Goal: Task Accomplishment & Management: Manage account settings

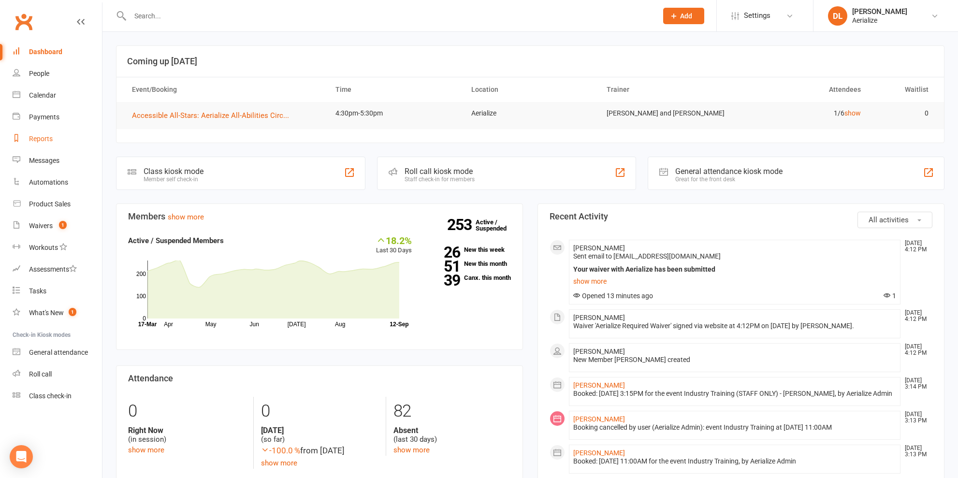
click at [37, 135] on div "Reports" at bounding box center [41, 139] width 24 height 8
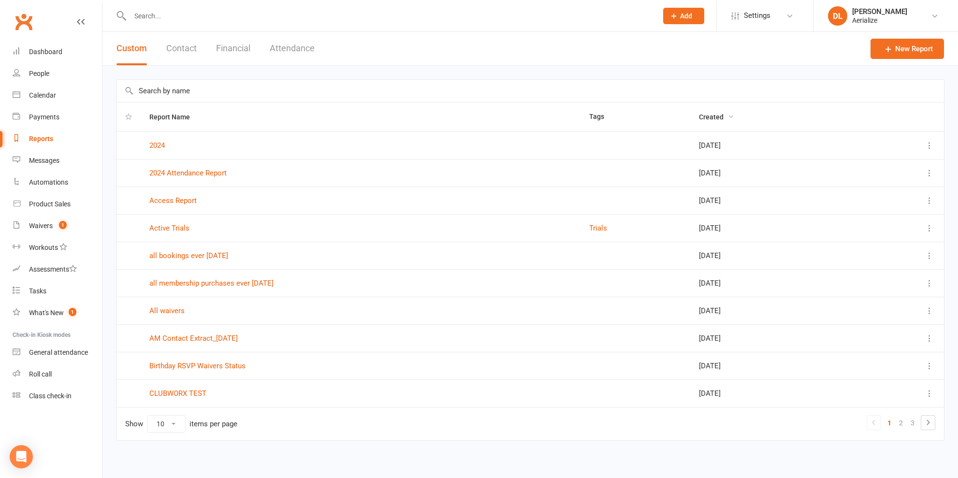
click at [705, 113] on span "Created" at bounding box center [716, 117] width 35 height 8
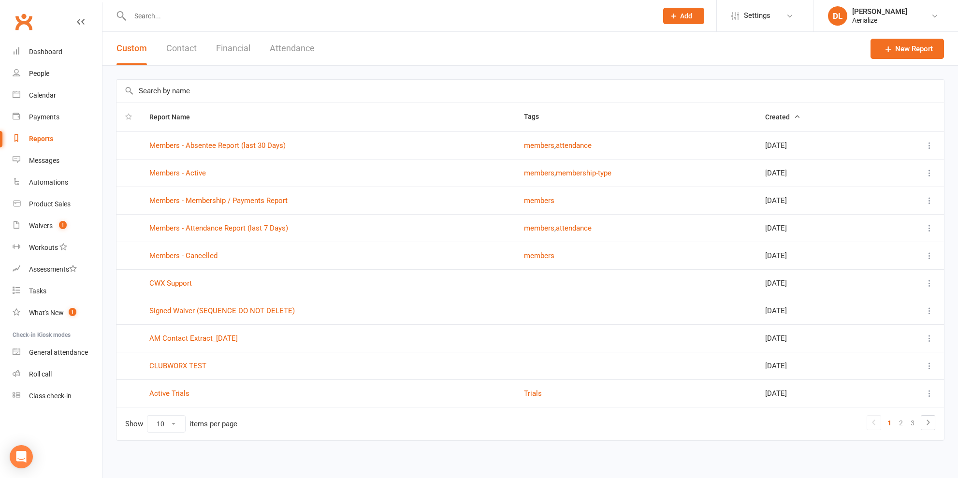
click at [794, 118] on icon "button" at bounding box center [797, 116] width 7 height 7
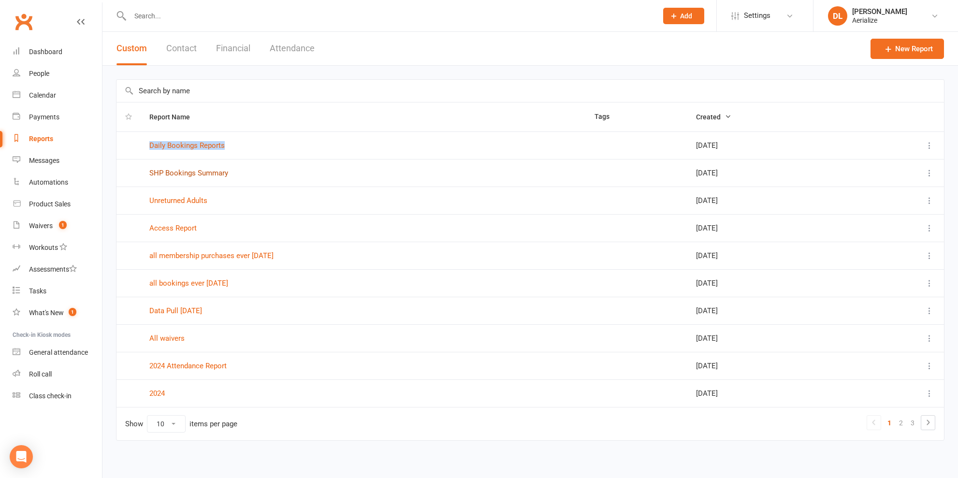
click at [209, 172] on link "SHP Bookings Summary" at bounding box center [188, 173] width 79 height 9
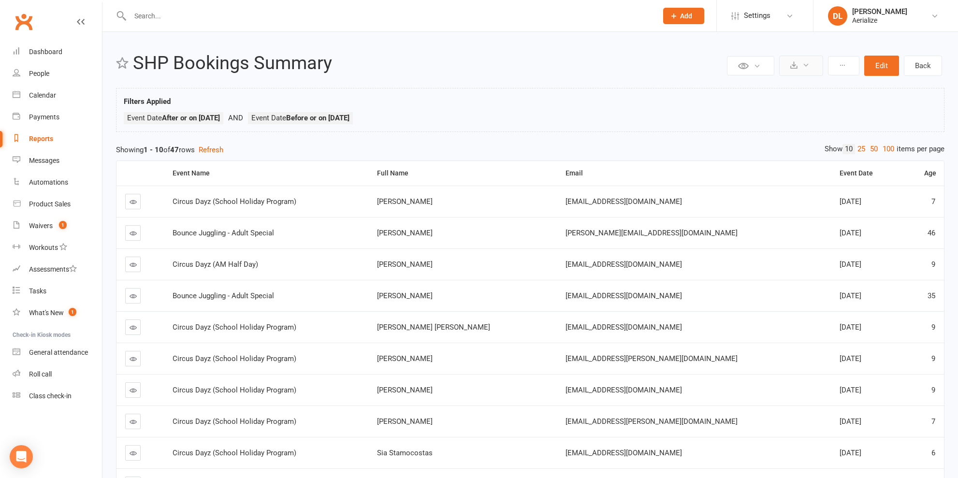
click at [798, 67] on button at bounding box center [802, 66] width 44 height 20
click at [787, 107] on link "Schedule recurring exports" at bounding box center [773, 108] width 102 height 19
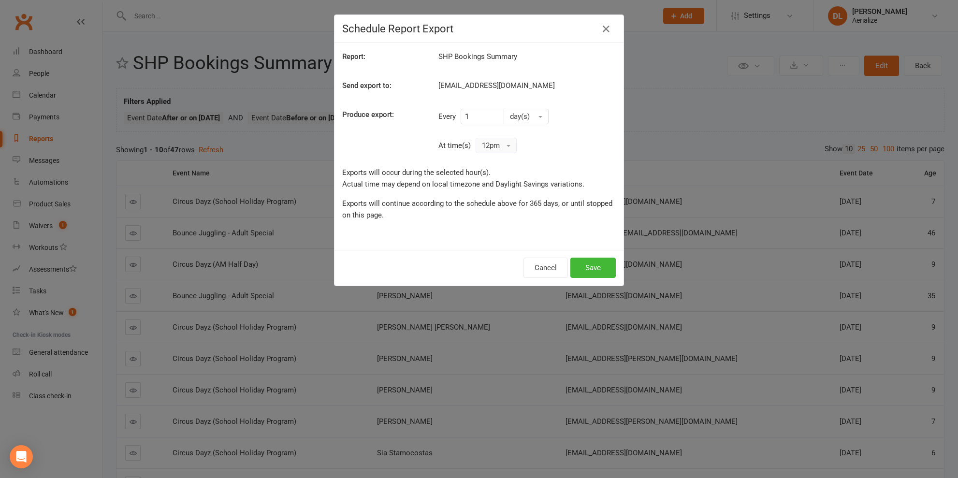
drag, startPoint x: 506, startPoint y: 149, endPoint x: 507, endPoint y: 154, distance: 5.3
click at [506, 149] on button "12pm" at bounding box center [496, 145] width 41 height 15
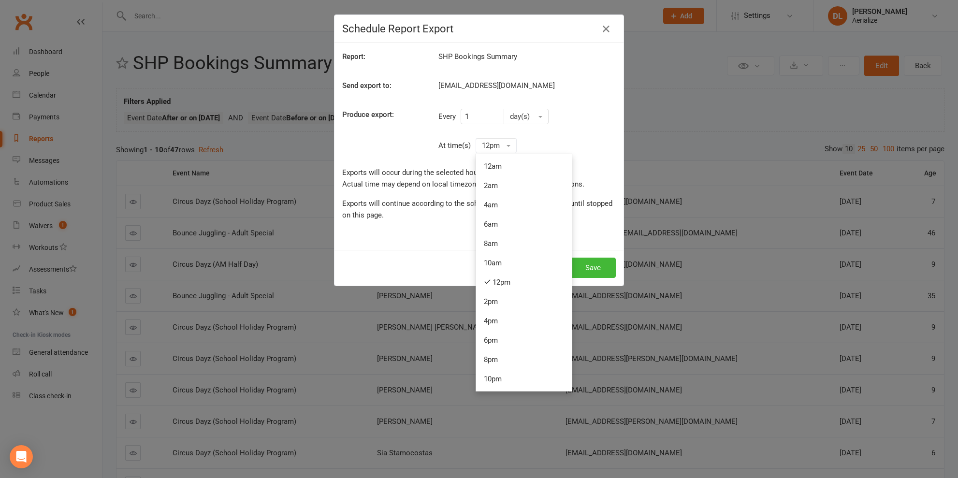
click at [497, 279] on link "12pm" at bounding box center [524, 282] width 96 height 19
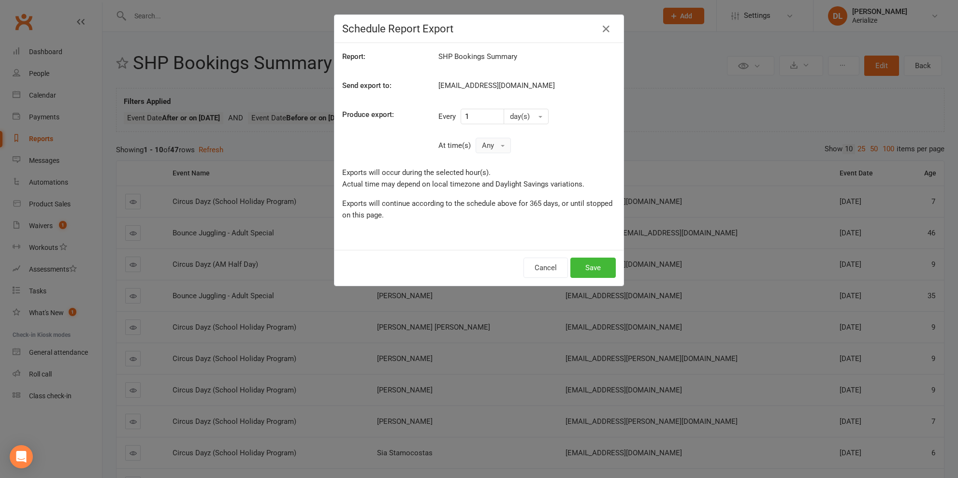
click at [497, 147] on button "Any" at bounding box center [493, 145] width 35 height 15
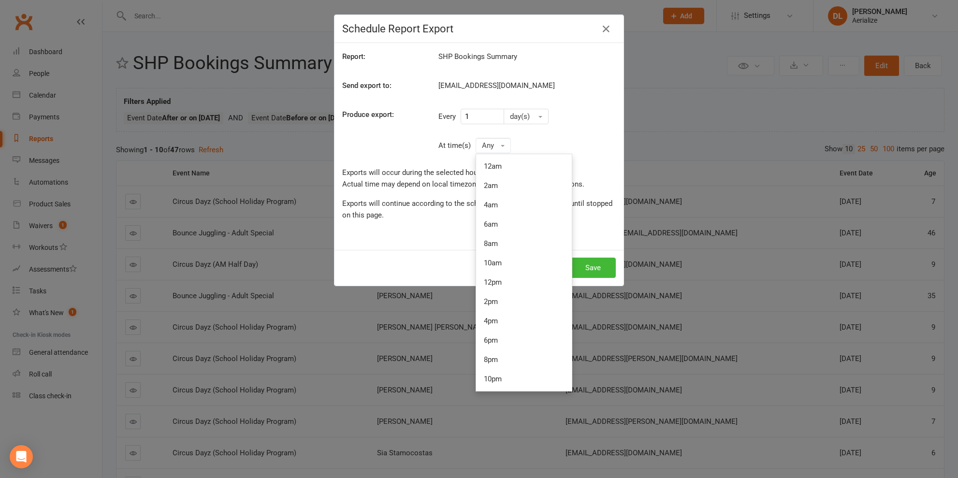
click at [507, 261] on link "10am" at bounding box center [524, 262] width 96 height 19
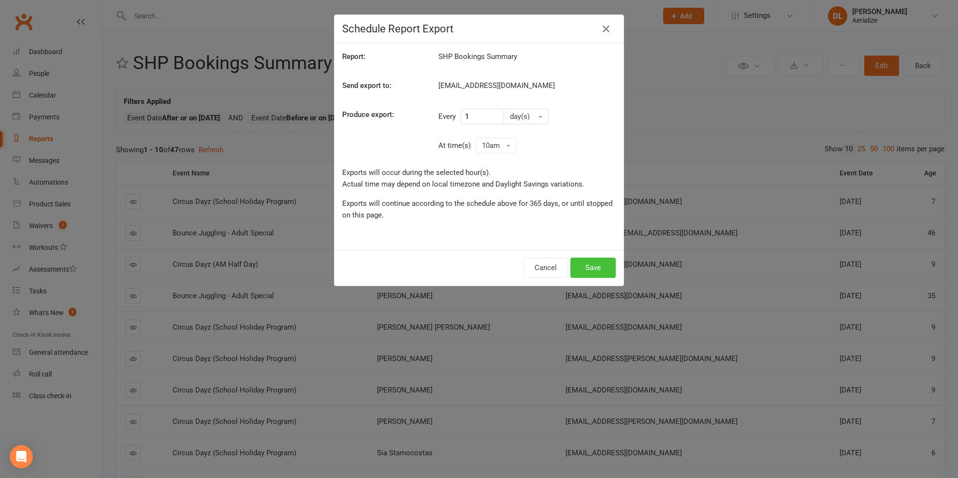
click at [592, 264] on button "Save" at bounding box center [593, 268] width 45 height 20
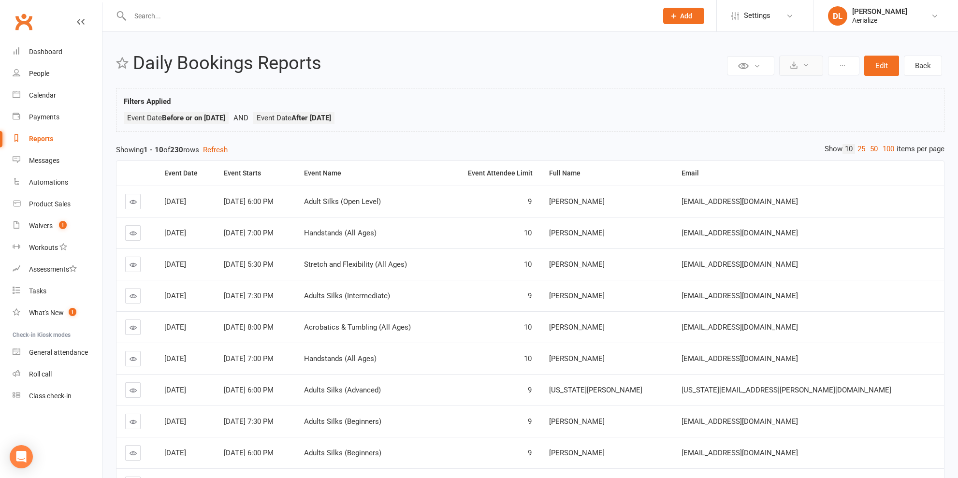
click at [805, 69] on button at bounding box center [802, 66] width 44 height 20
click at [787, 108] on link "Schedule recurring exports" at bounding box center [773, 108] width 102 height 19
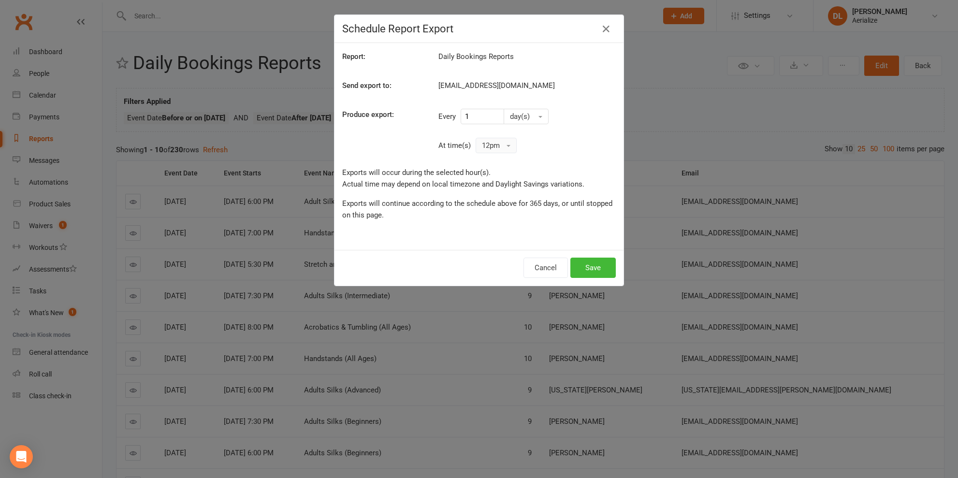
click at [500, 150] on button "12pm" at bounding box center [496, 145] width 41 height 15
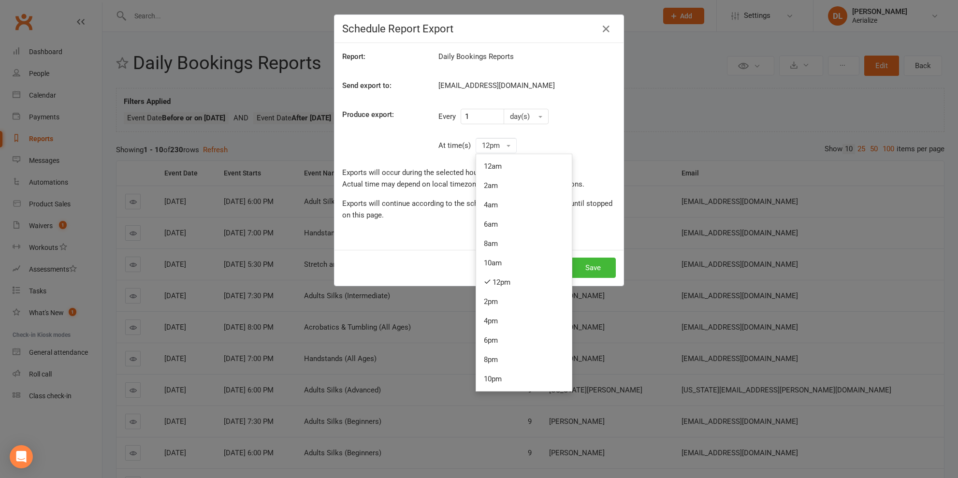
click at [504, 237] on link "8am" at bounding box center [524, 243] width 96 height 19
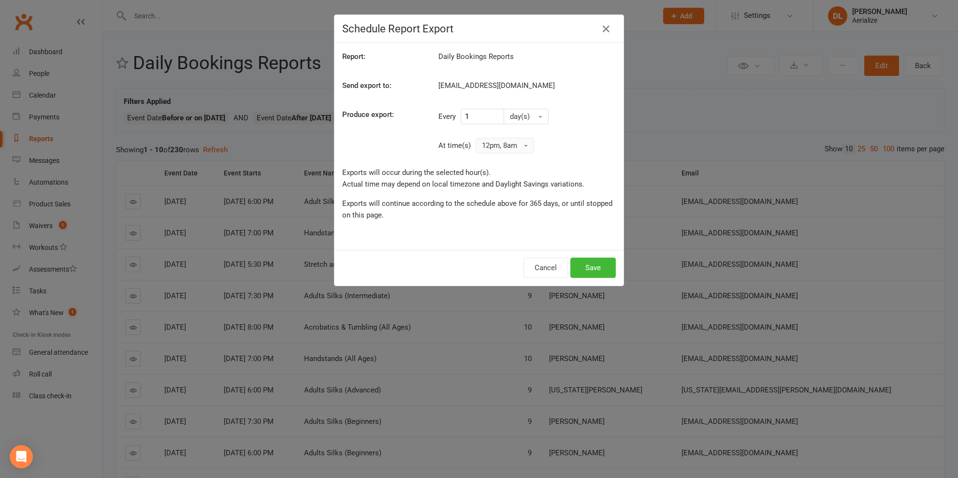
drag, startPoint x: 508, startPoint y: 149, endPoint x: 511, endPoint y: 162, distance: 13.5
click at [508, 150] on button "12pm, 8am" at bounding box center [505, 145] width 59 height 15
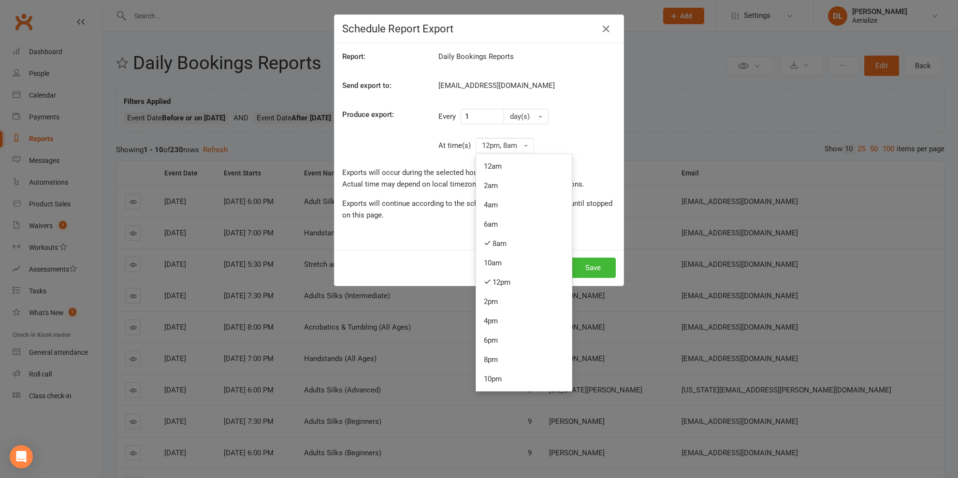
click at [503, 275] on link "12pm" at bounding box center [524, 282] width 96 height 19
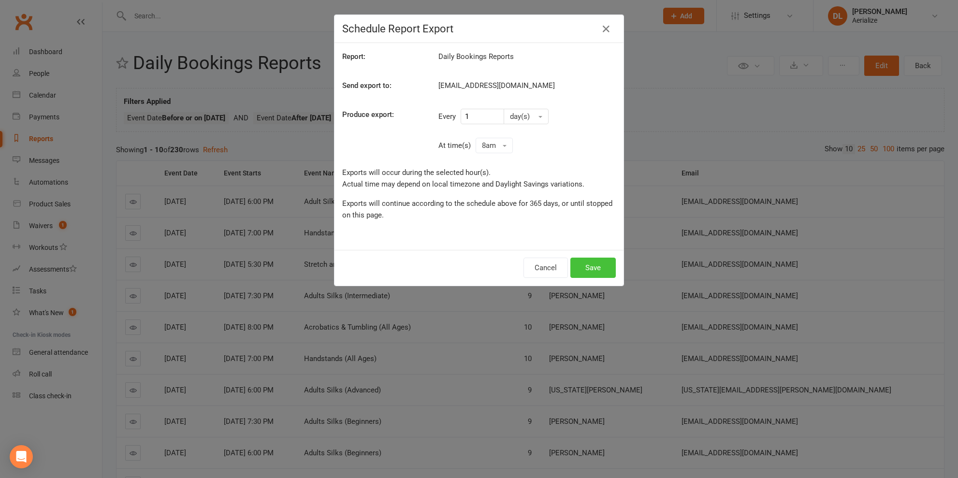
click at [588, 267] on button "Save" at bounding box center [593, 268] width 45 height 20
